Goal: Use online tool/utility: Utilize a website feature to perform a specific function

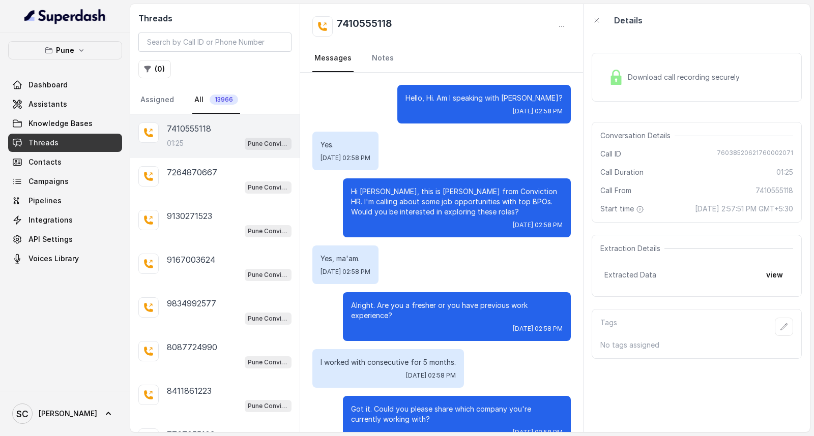
scroll to position [626, 0]
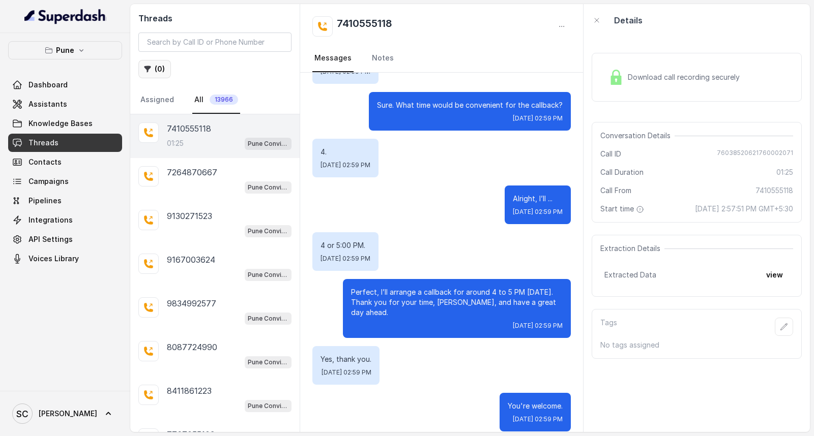
click at [159, 68] on button "( 0 )" at bounding box center [154, 69] width 33 height 18
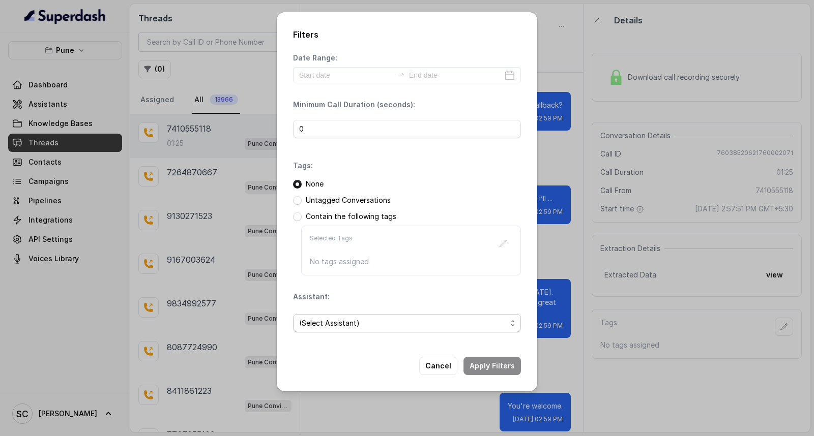
click at [405, 320] on span "(Select Assistant)" at bounding box center [402, 323] width 207 height 12
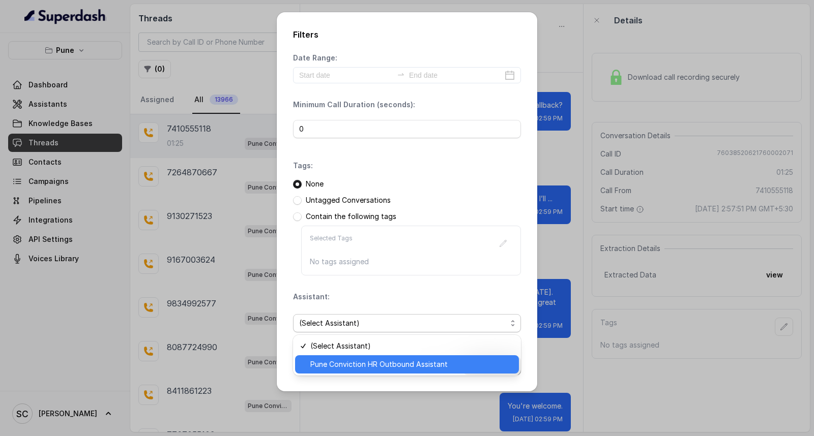
click at [375, 368] on span "Pune Conviction HR Outbound Assistant" at bounding box center [411, 365] width 202 height 12
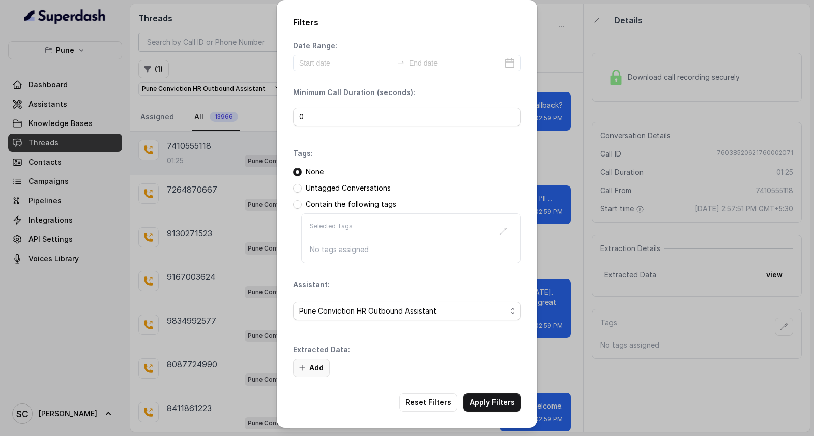
click at [316, 365] on button "Add" at bounding box center [311, 368] width 37 height 18
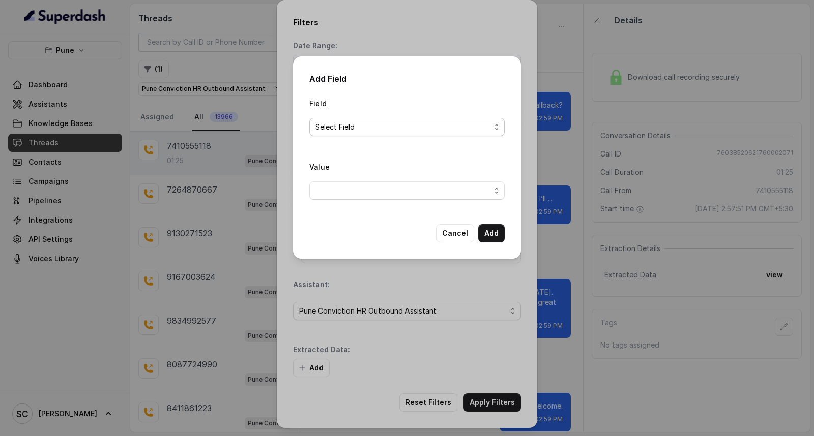
click at [394, 125] on span "Select Field" at bounding box center [402, 127] width 175 height 12
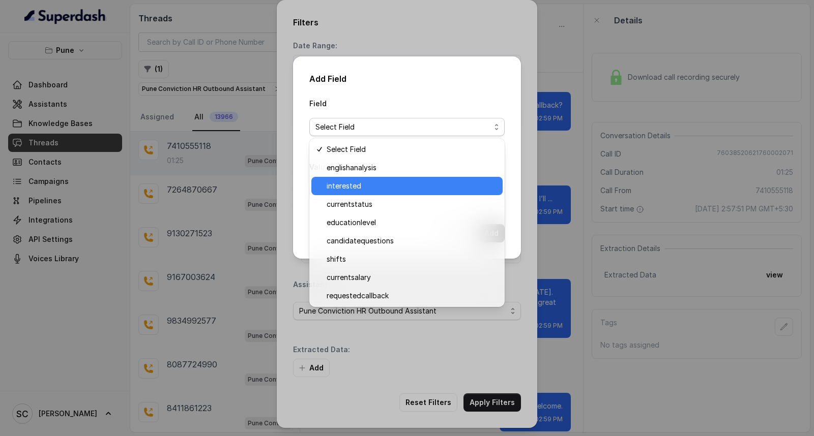
click at [400, 188] on span "interested" at bounding box center [411, 186] width 170 height 12
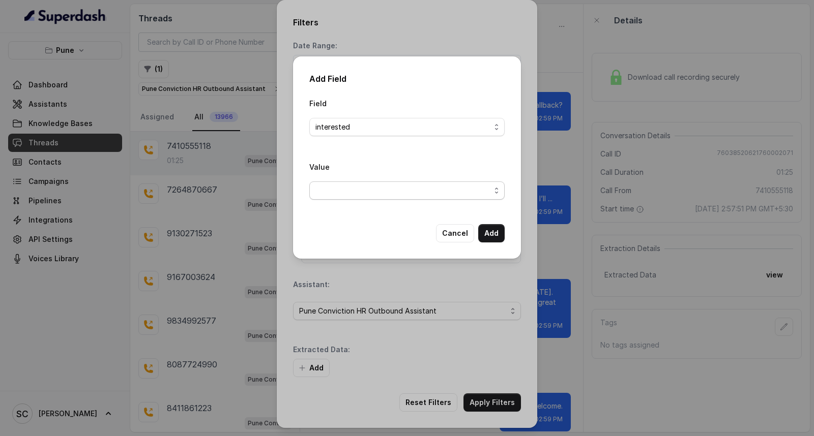
click at [402, 195] on span "button" at bounding box center [406, 191] width 195 height 18
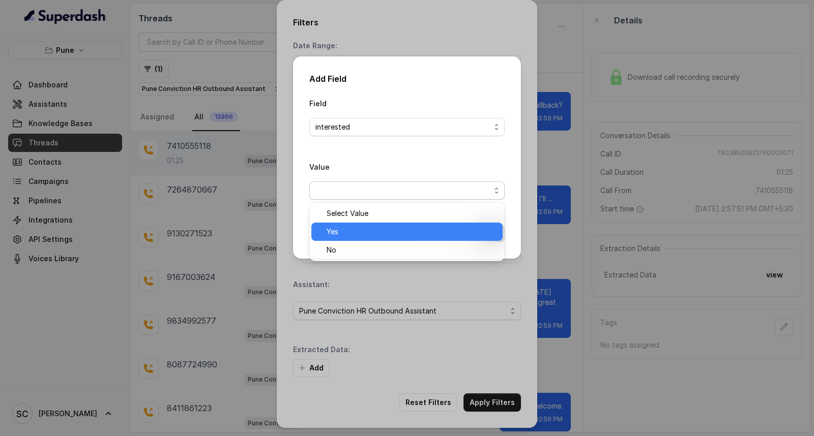
click at [404, 225] on div "Yes" at bounding box center [406, 232] width 191 height 18
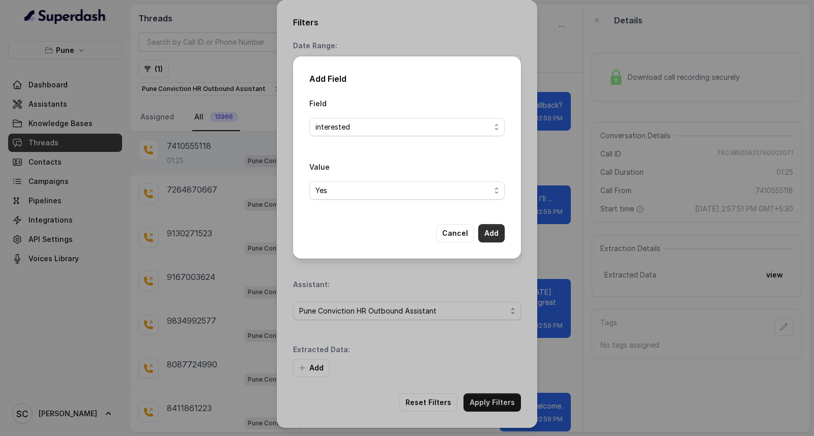
click at [496, 230] on button "Add" at bounding box center [491, 233] width 26 height 18
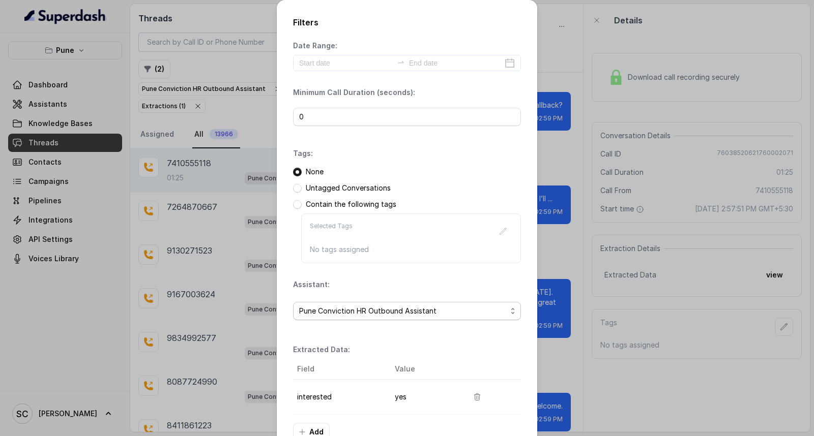
scroll to position [64, 0]
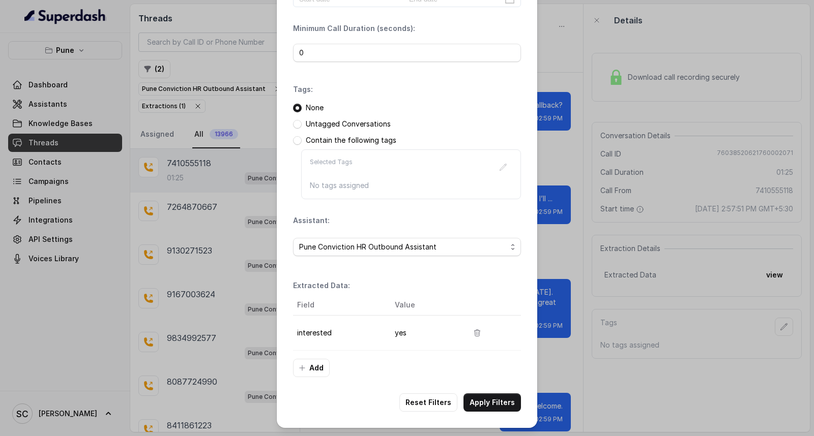
click at [487, 388] on div "Filters Date Range: Minimum Call Duration (seconds): 0 Tags: None Untagged Conv…" at bounding box center [407, 182] width 260 height 492
click at [482, 398] on button "Apply Filters" at bounding box center [491, 403] width 57 height 18
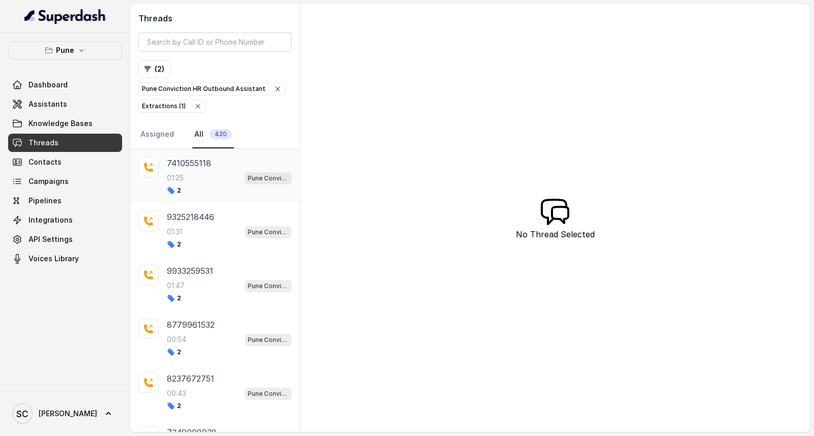
click at [192, 179] on div "01:25 Pune Conviction HR Outbound Assistant" at bounding box center [229, 177] width 125 height 13
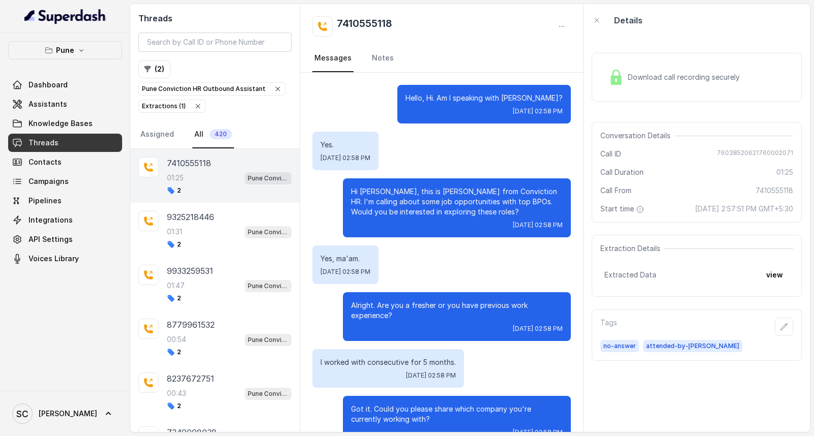
scroll to position [626, 0]
